Goal: Transaction & Acquisition: Purchase product/service

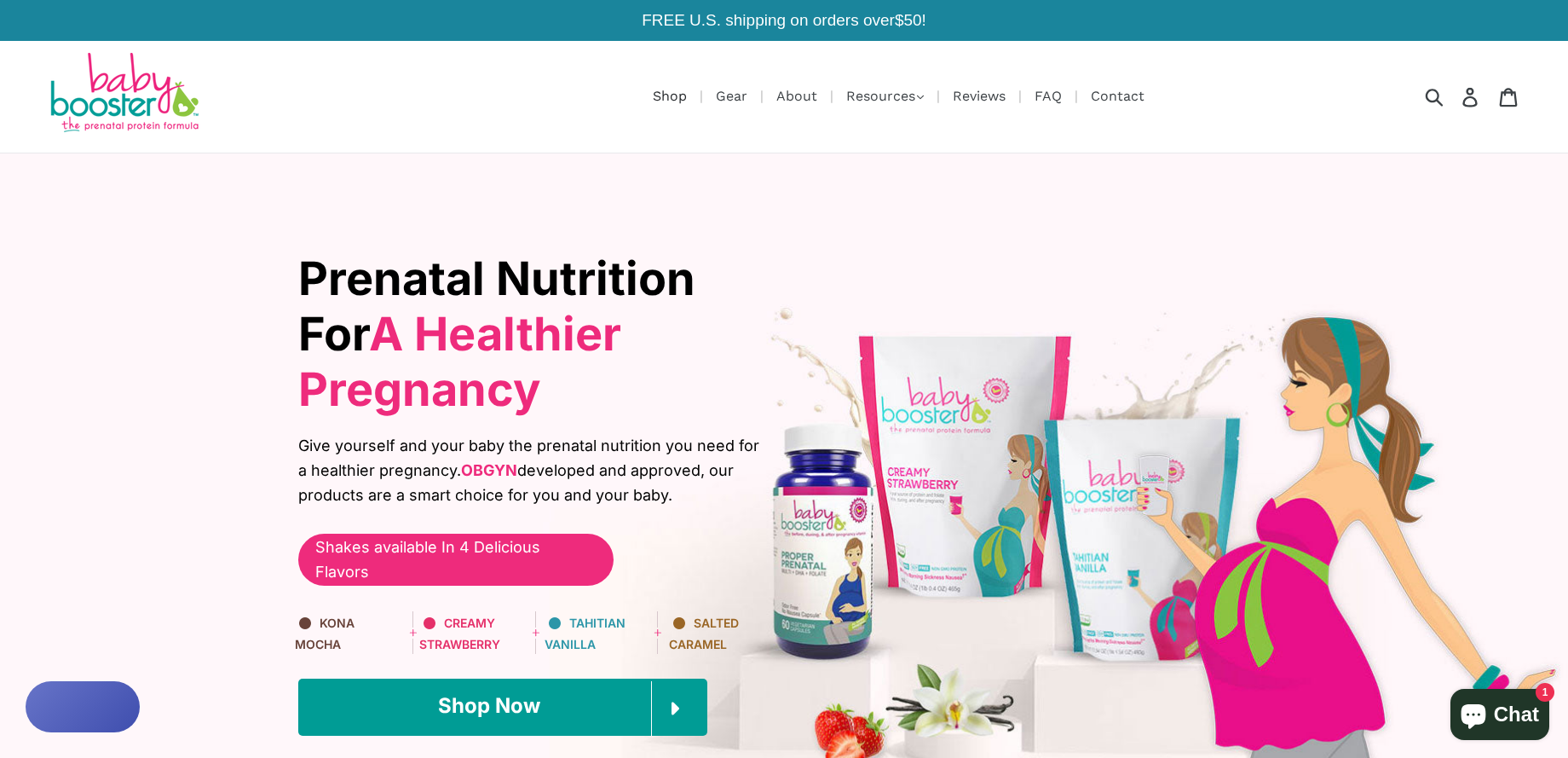
click at [667, 90] on link "Shop" at bounding box center [670, 96] width 52 height 22
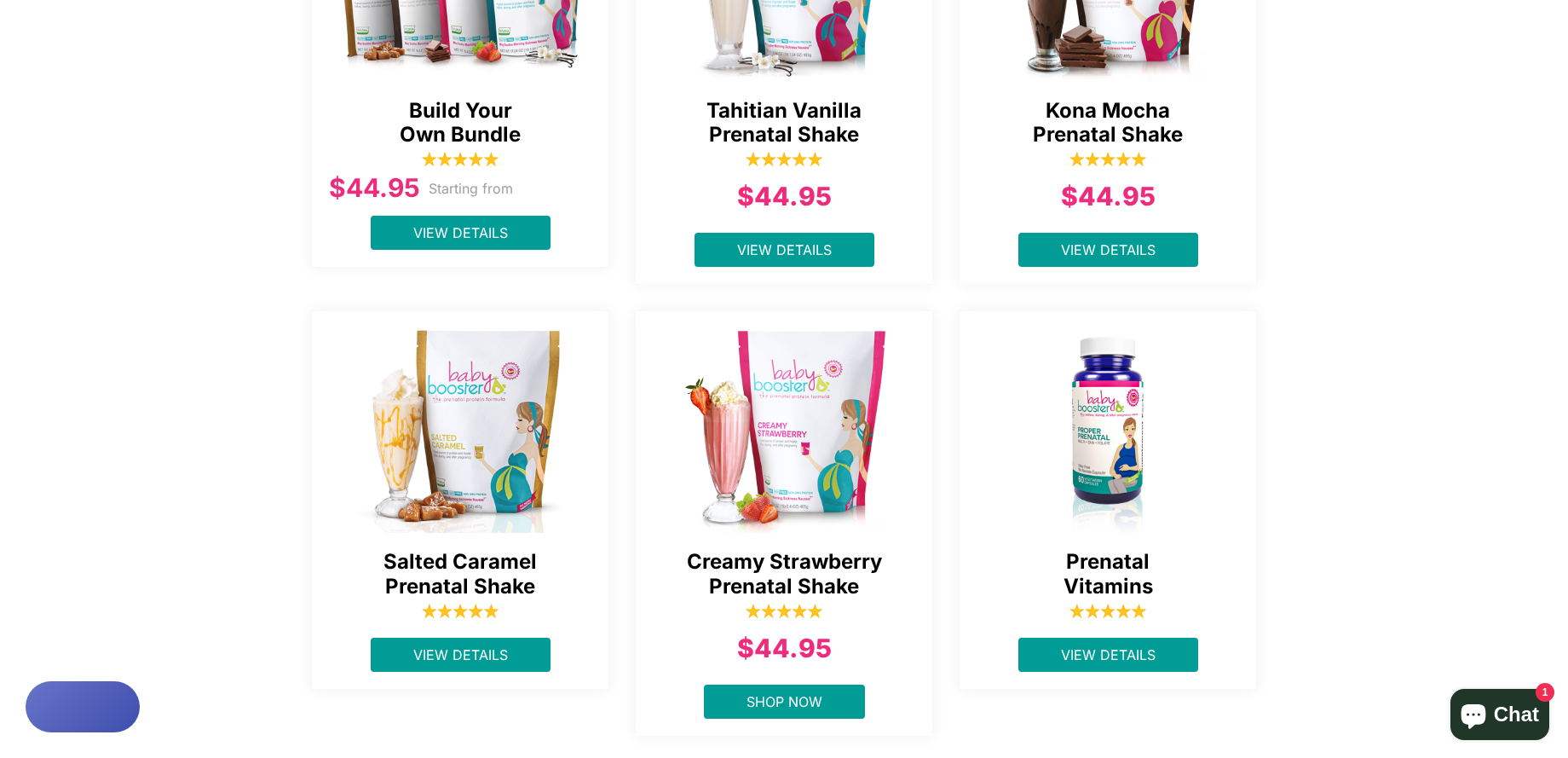
scroll to position [560, 0]
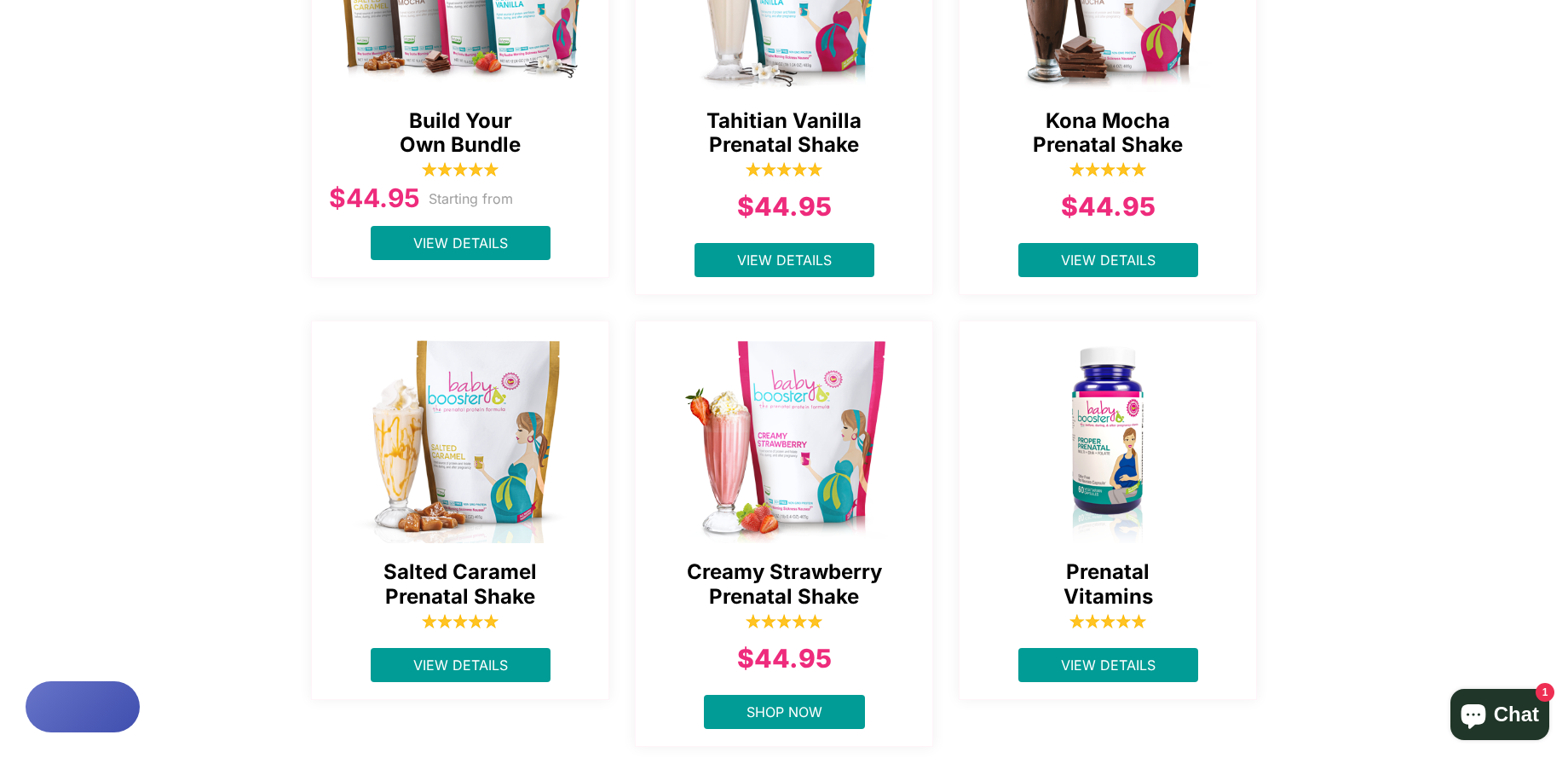
click at [622, 165] on div "Tahitian Vanilla Prenatal Shake $44.95 View Details" at bounding box center [784, 82] width 324 height 451
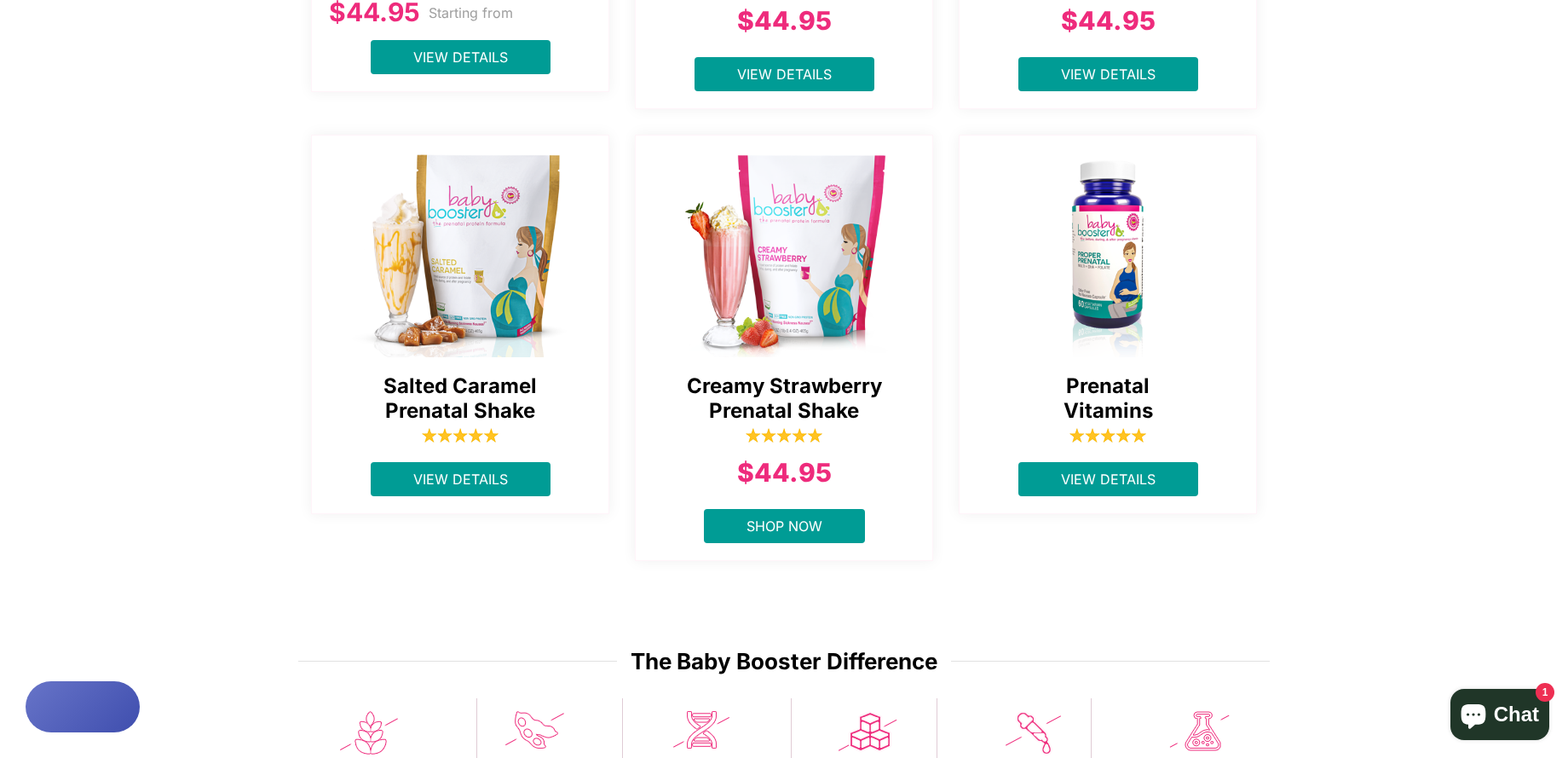
scroll to position [748, 0]
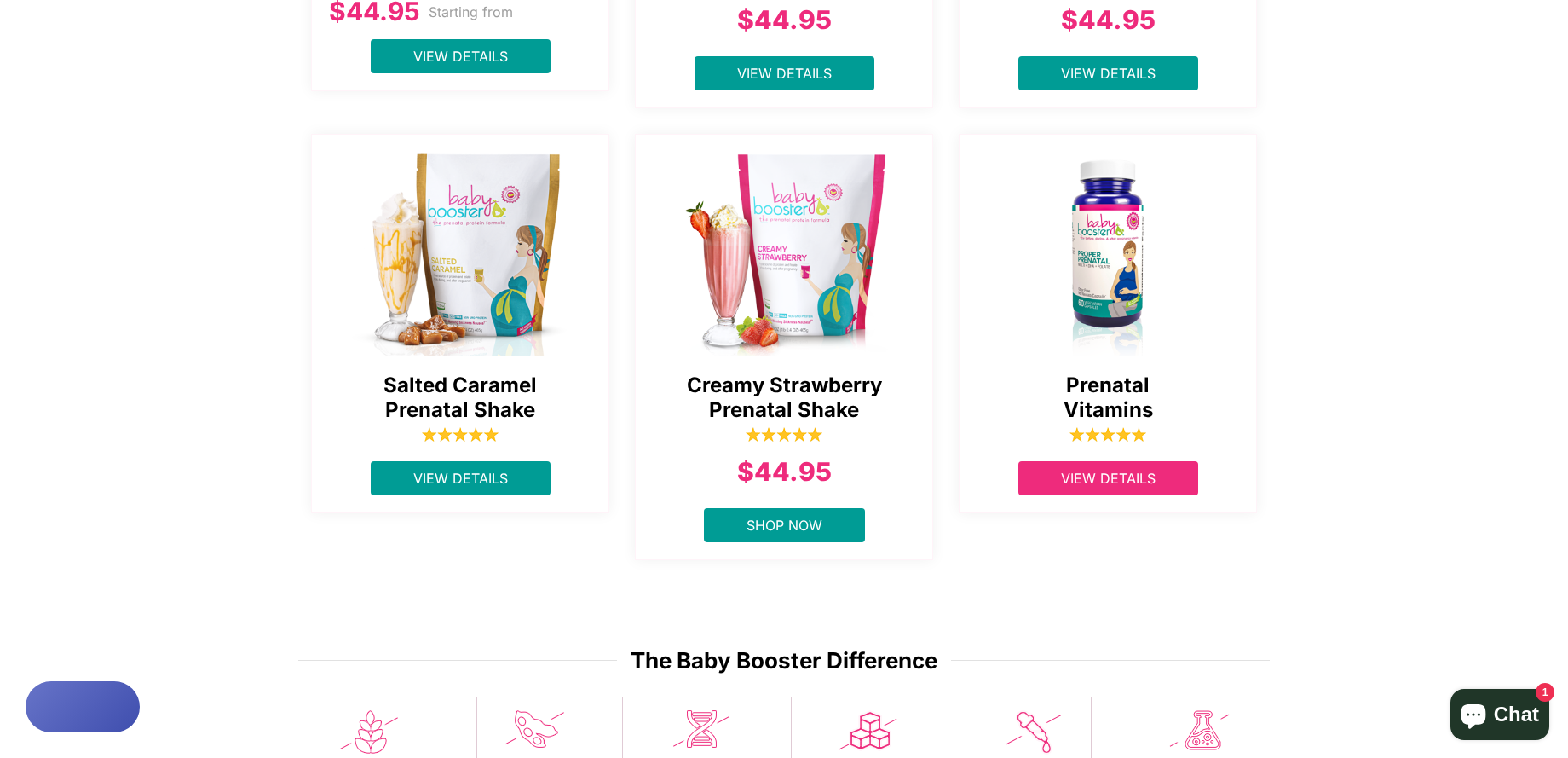
click at [1117, 483] on span "View Details" at bounding box center [1107, 478] width 95 height 17
